Goal: Task Accomplishment & Management: Manage account settings

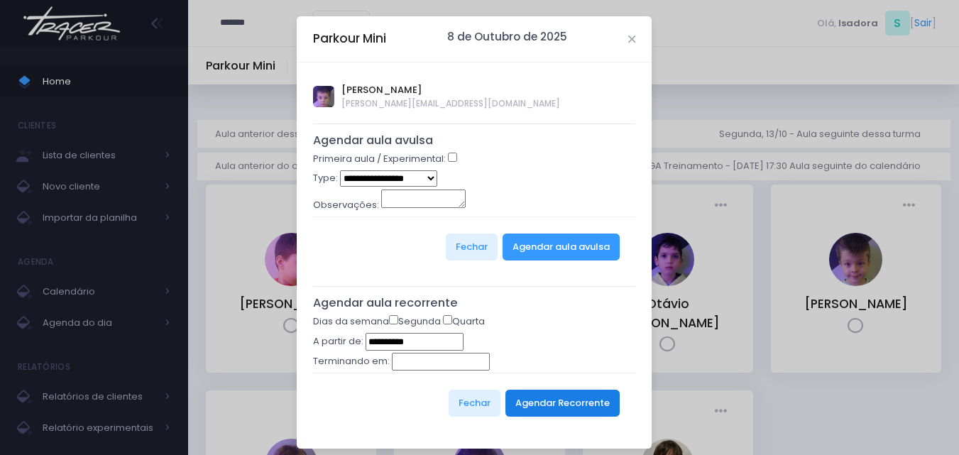
click at [568, 402] on button "Agendar Recorrente" at bounding box center [562, 403] width 114 height 27
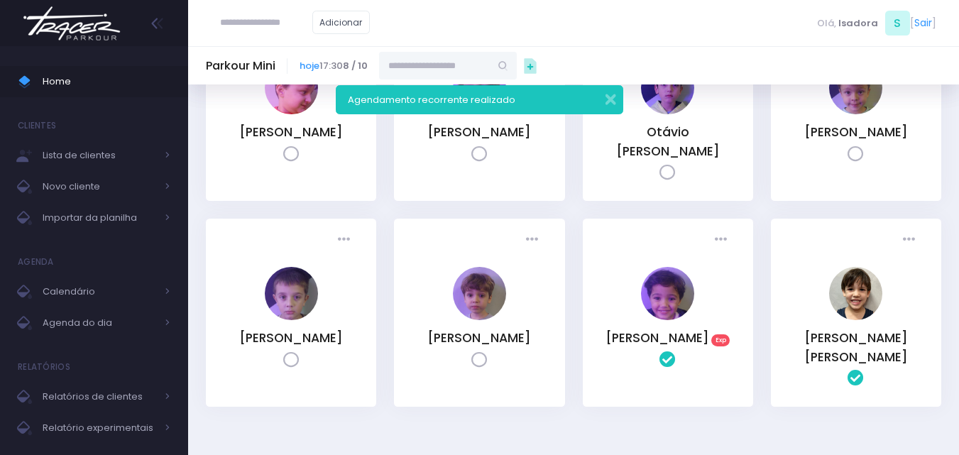
scroll to position [213, 0]
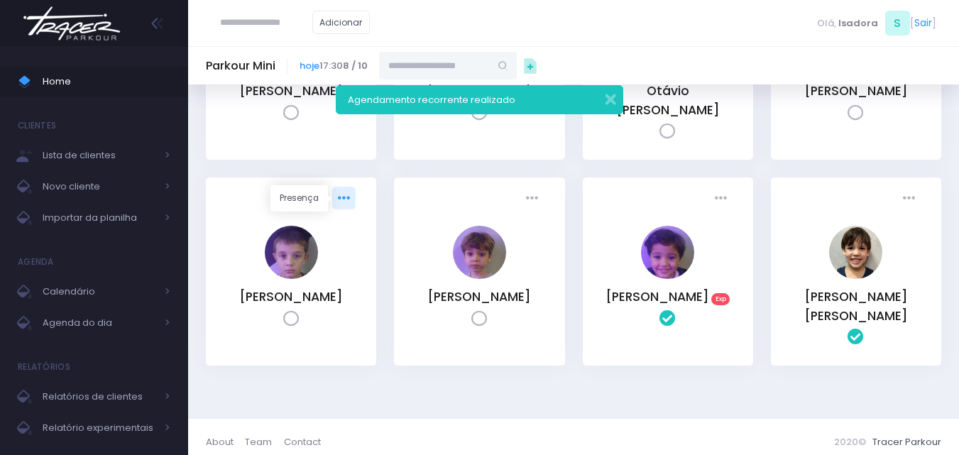
click at [344, 187] on link at bounding box center [343, 198] width 23 height 23
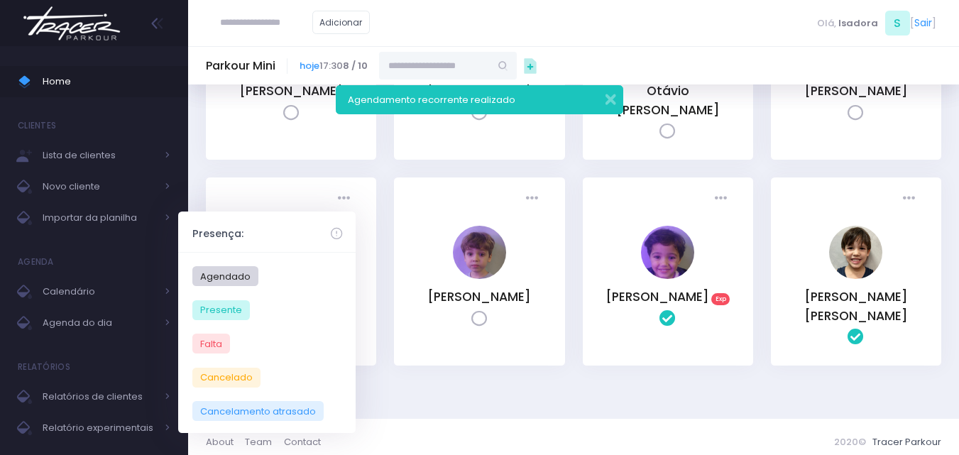
click at [370, 335] on div "Presença: Agendado Presente Falta Cancelado TR" at bounding box center [291, 271] width 170 height 188
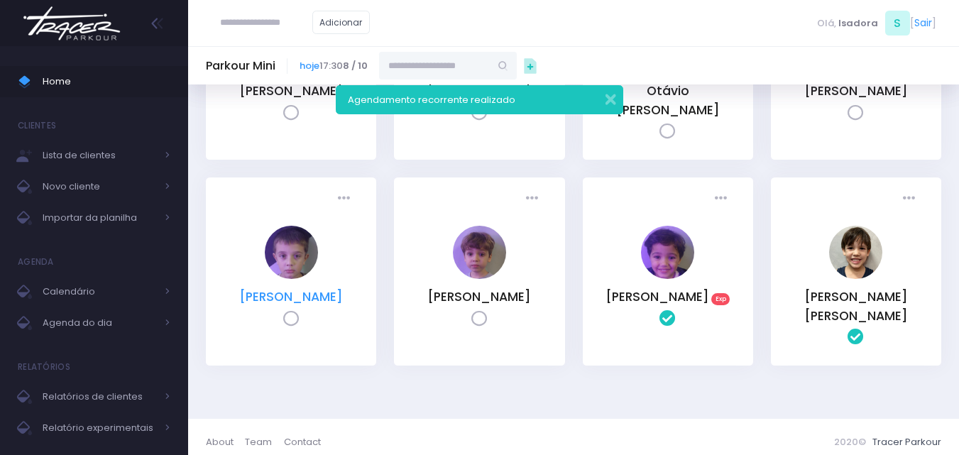
click at [312, 297] on link "[PERSON_NAME]" at bounding box center [291, 296] width 104 height 17
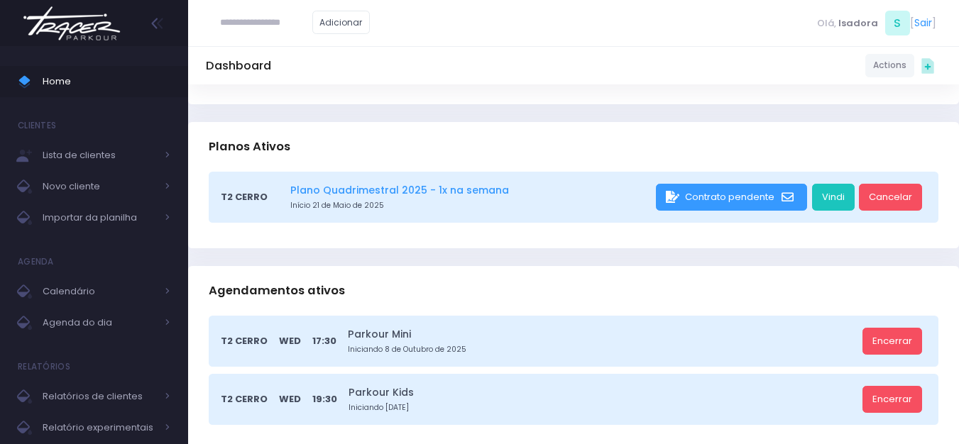
scroll to position [284, 0]
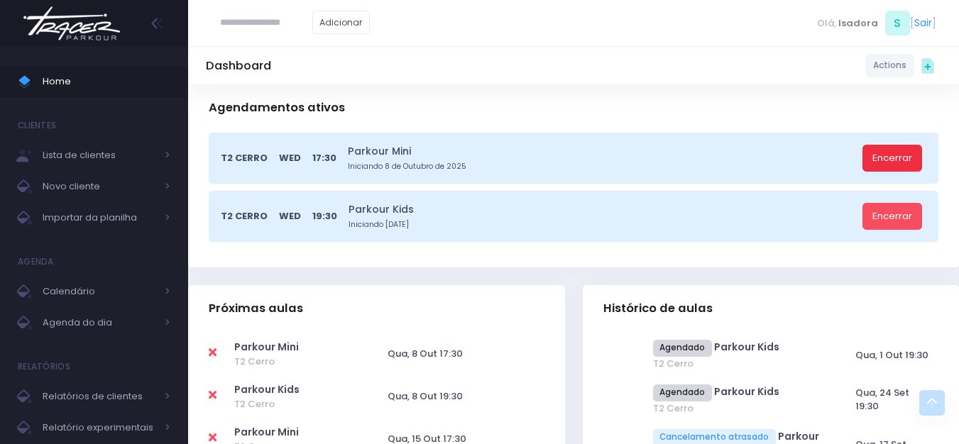
click at [871, 157] on link "Encerrar" at bounding box center [892, 158] width 60 height 27
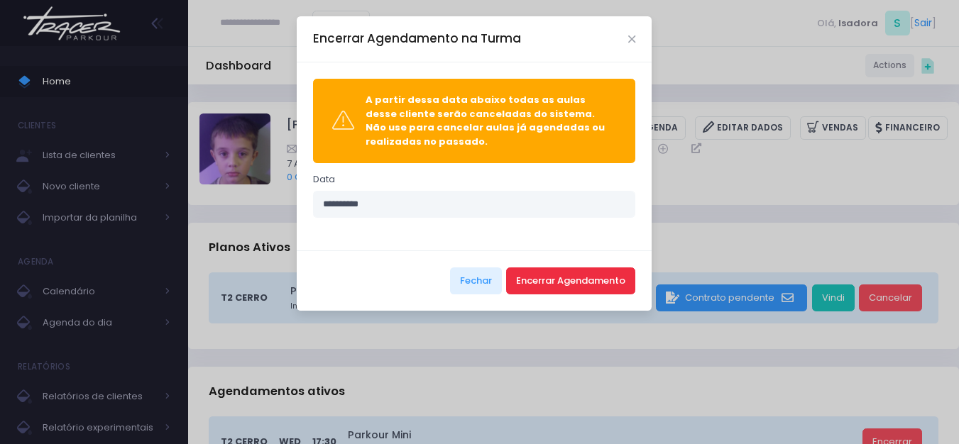
click at [616, 278] on button "Encerrar Agendamento" at bounding box center [570, 281] width 129 height 27
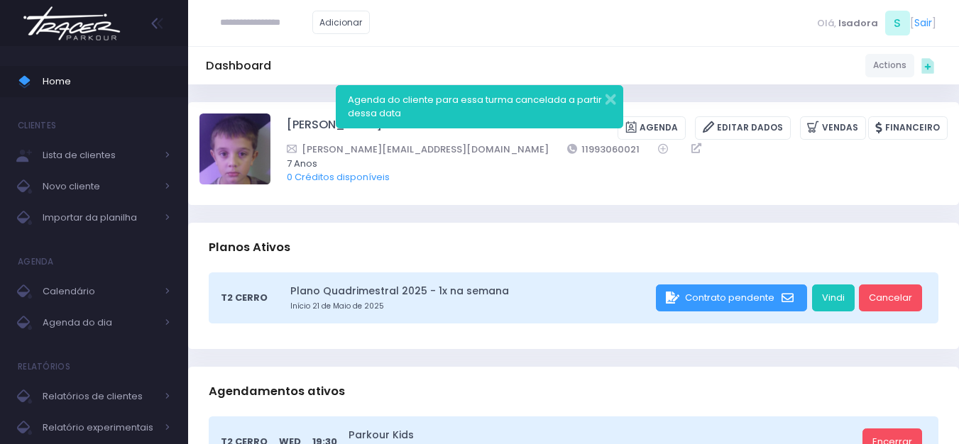
click at [38, 36] on img at bounding box center [72, 24] width 108 height 50
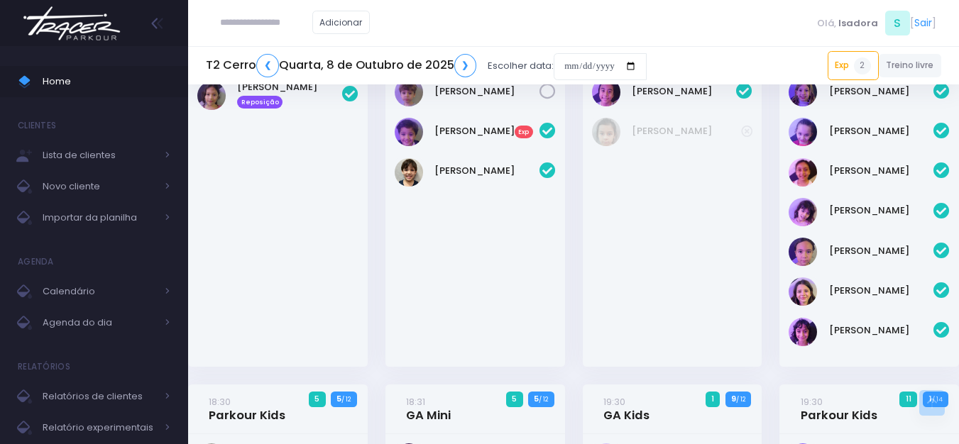
scroll to position [854, 0]
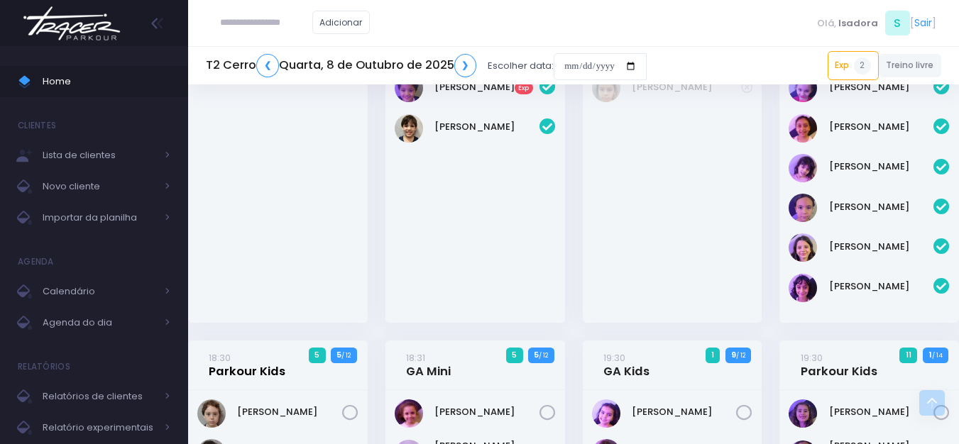
click at [254, 362] on link "18:30 Parkour Kids" at bounding box center [247, 365] width 77 height 28
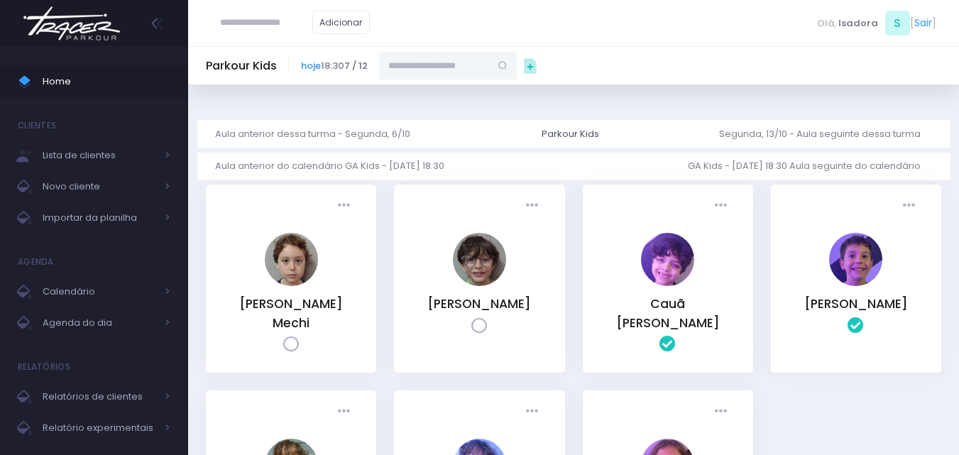
click at [490, 67] on input "text" at bounding box center [434, 65] width 111 height 27
type input "******"
type input "**********"
type input "****"
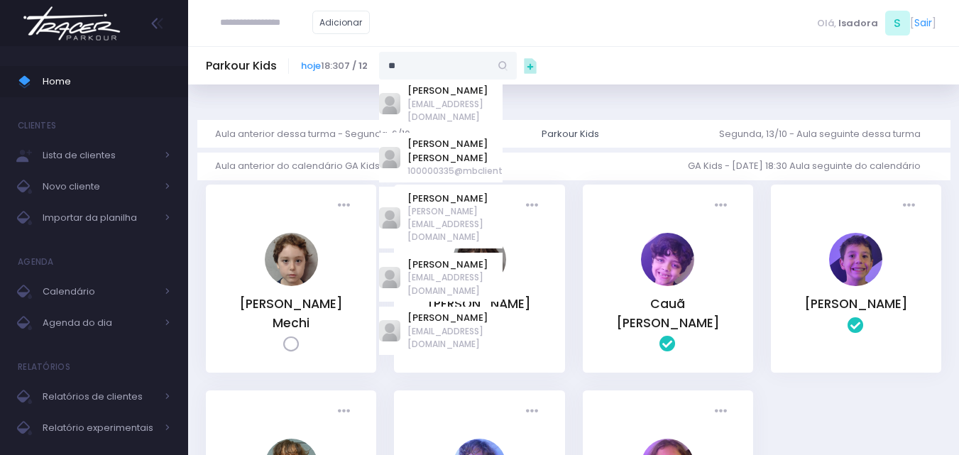
type input "*"
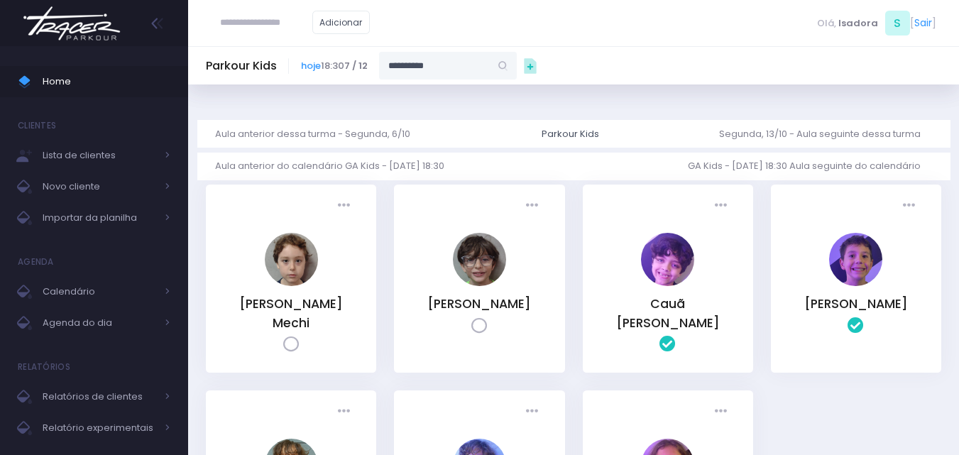
type input "**********"
click at [443, 94] on link "[PERSON_NAME]" at bounding box center [448, 91] width 82 height 14
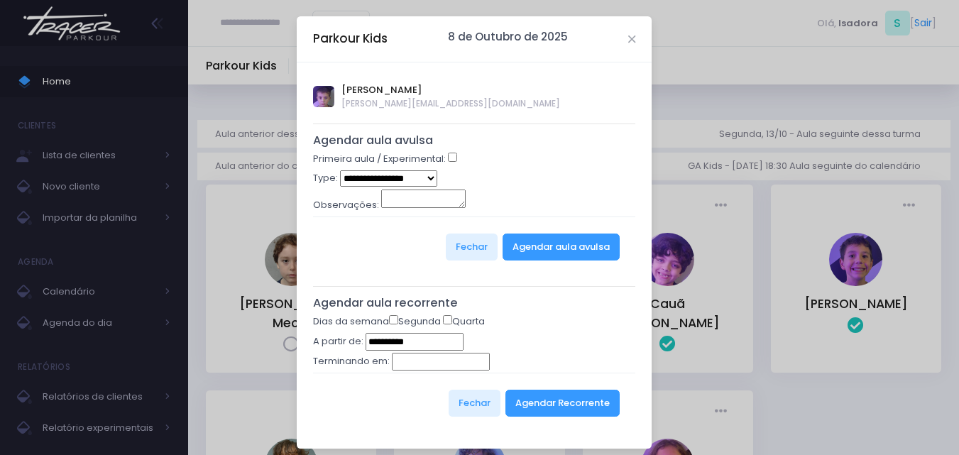
type input "**********"
click at [556, 409] on button "Agendar Recorrente" at bounding box center [562, 403] width 114 height 27
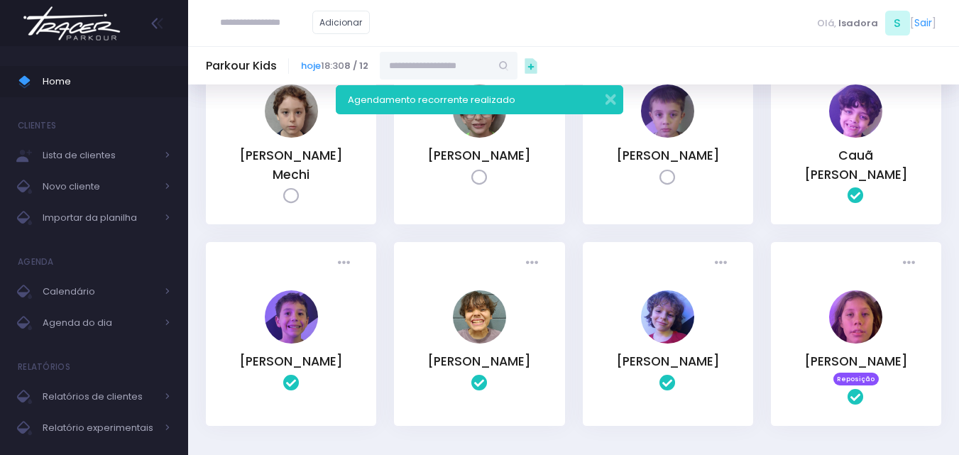
scroll to position [213, 0]
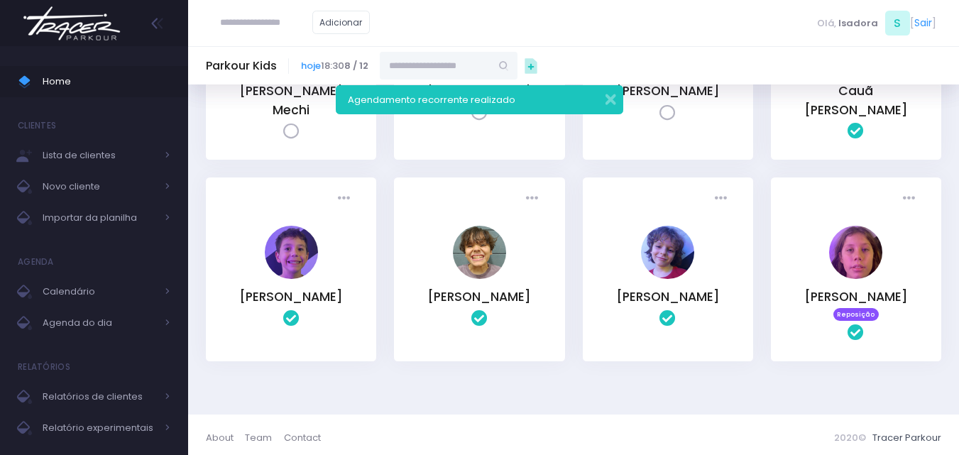
click at [673, 83] on div "Parkour Kids hoje 18:30 8 / 12" at bounding box center [573, 65] width 771 height 38
click at [684, 94] on link "[PERSON_NAME]" at bounding box center [668, 90] width 104 height 17
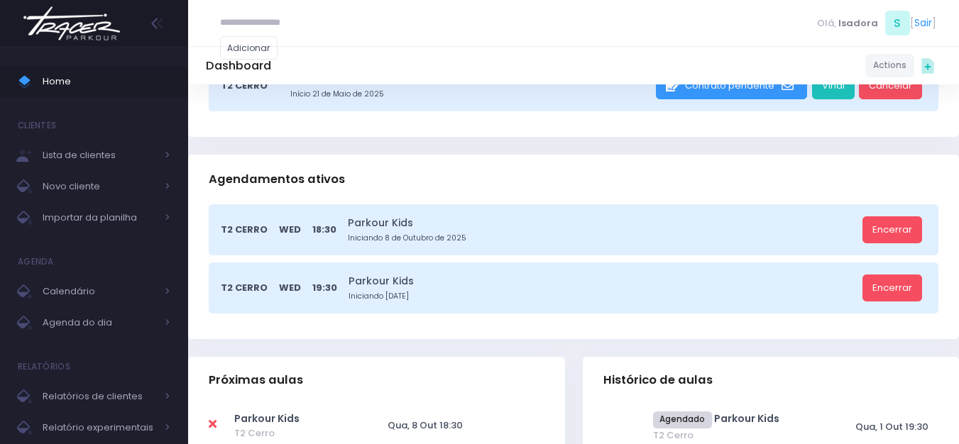
scroll to position [213, 0]
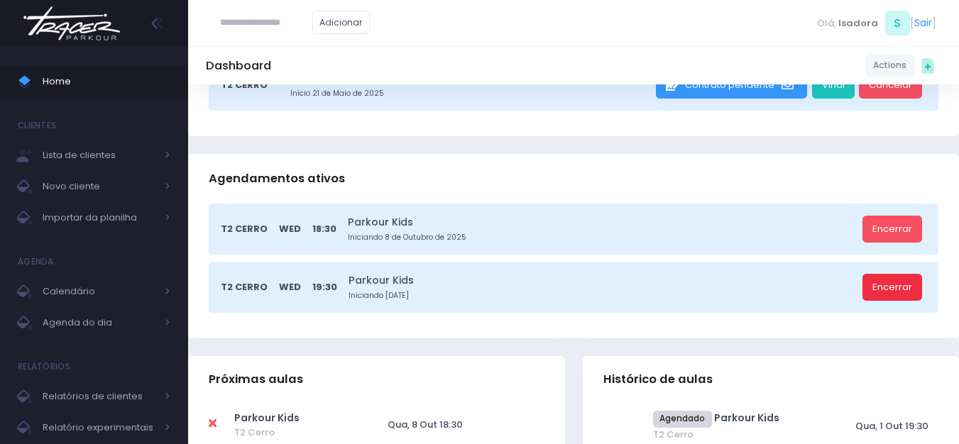
click at [886, 282] on link "Encerrar" at bounding box center [892, 287] width 60 height 27
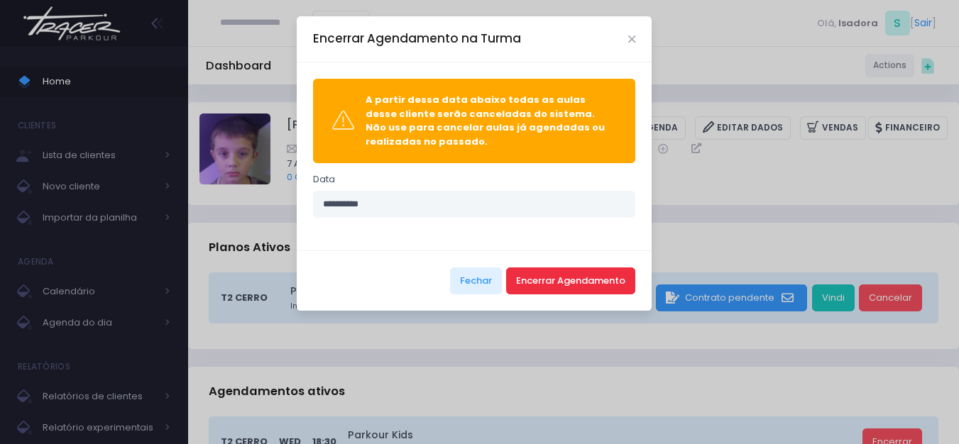
click at [541, 280] on button "Encerrar Agendamento" at bounding box center [570, 281] width 129 height 27
